Goal: Find specific page/section: Find specific page/section

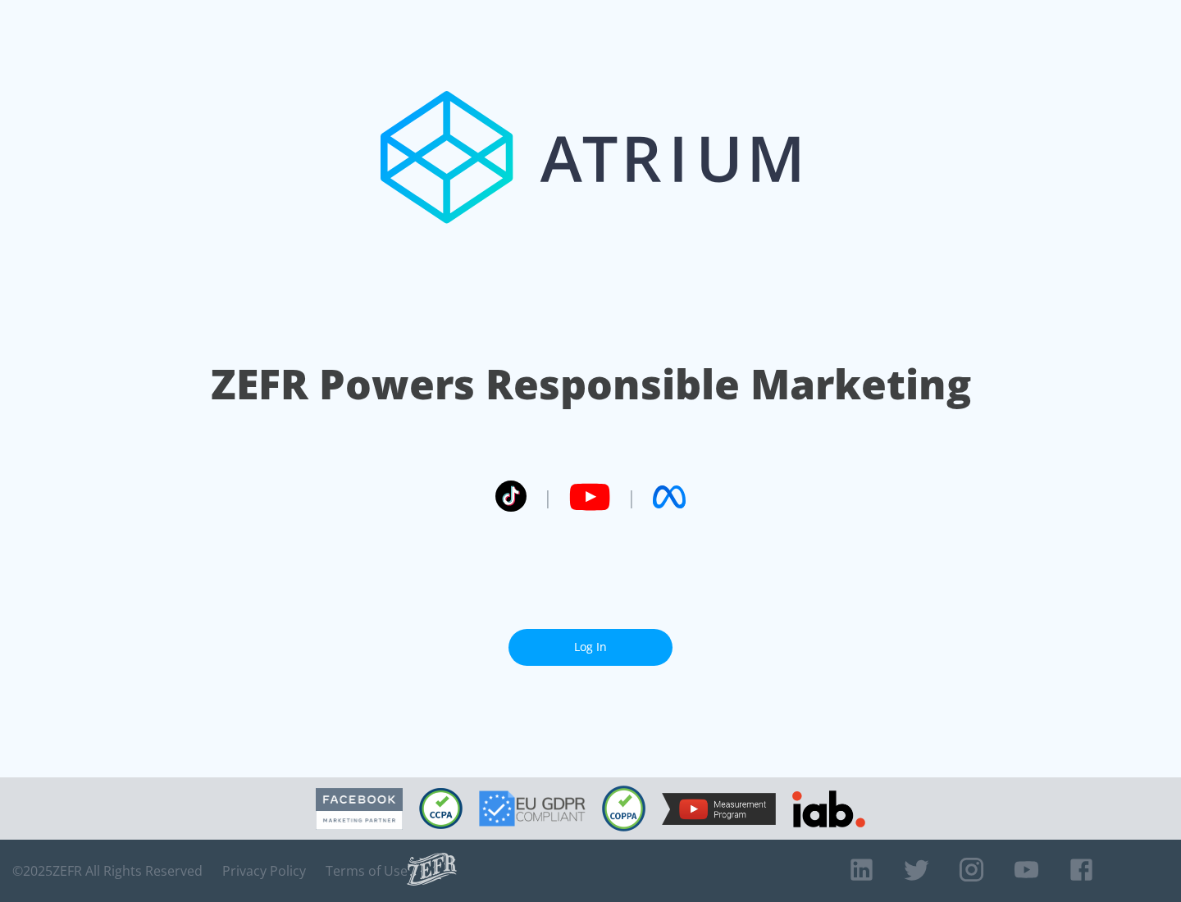
click at [590, 647] on link "Log In" at bounding box center [590, 647] width 164 height 37
